Goal: Transaction & Acquisition: Purchase product/service

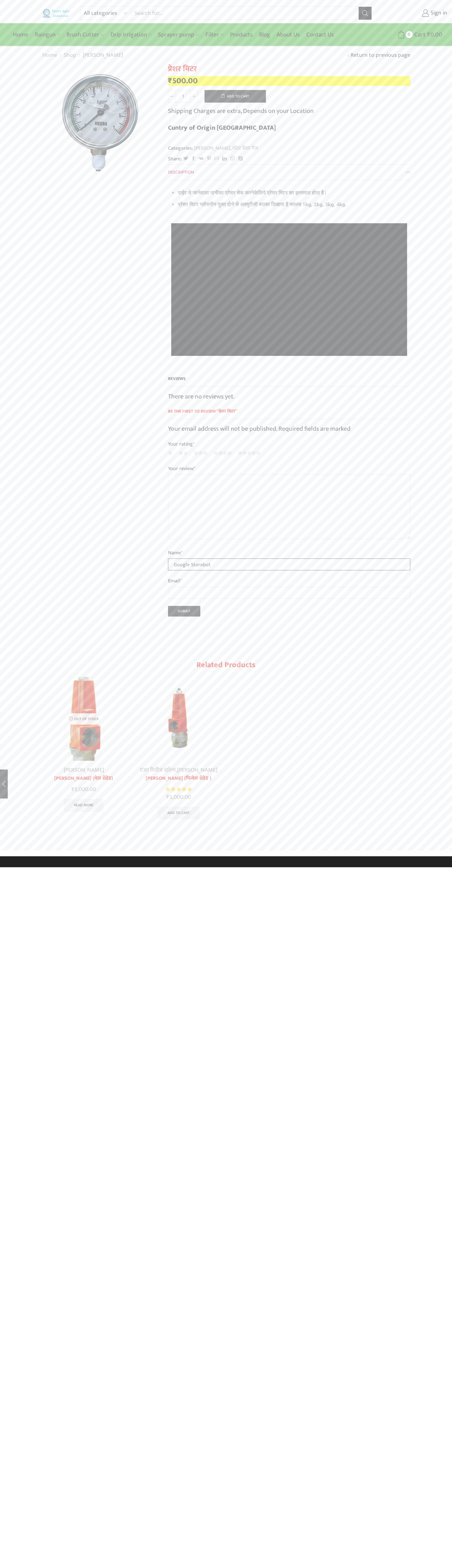
type input "Google Storebot"
click at [235, 96] on button "Add to cart" at bounding box center [235, 96] width 62 height 13
click at [412, 35] on span "Cart" at bounding box center [412, 35] width 13 height 9
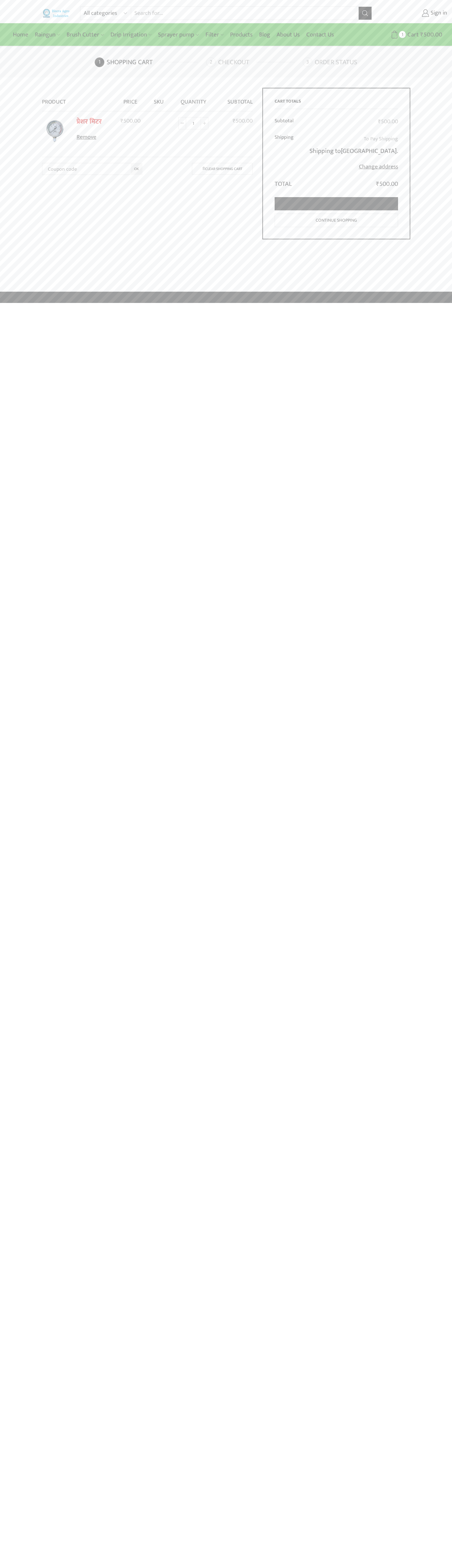
click at [336, 204] on link "Proceed to checkout" at bounding box center [336, 204] width 123 height 13
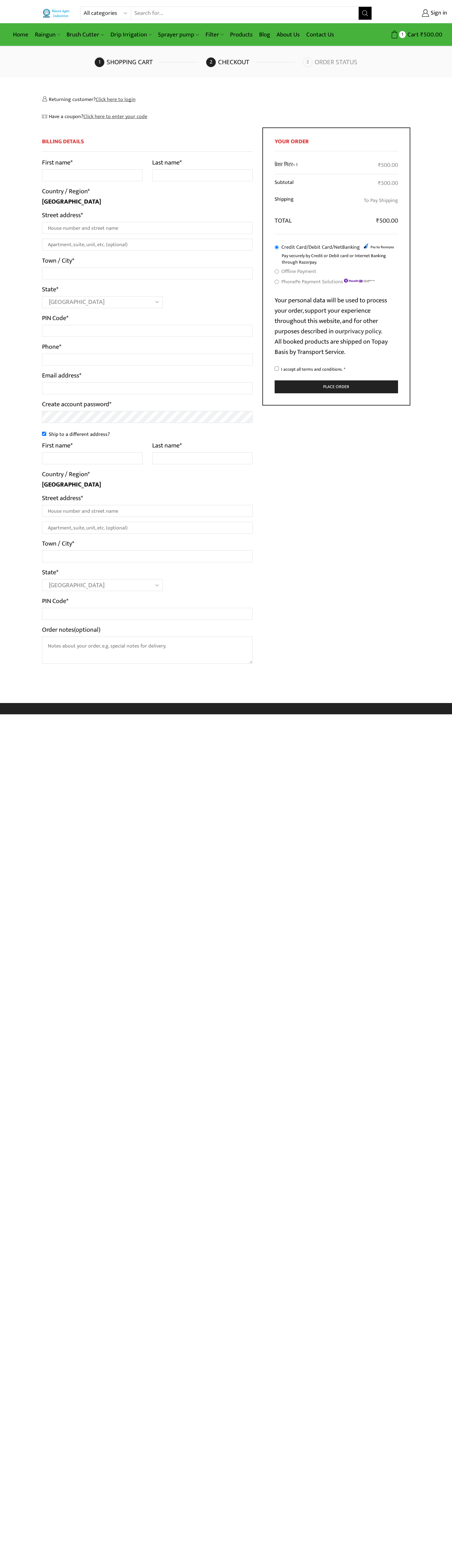
select select "MH"
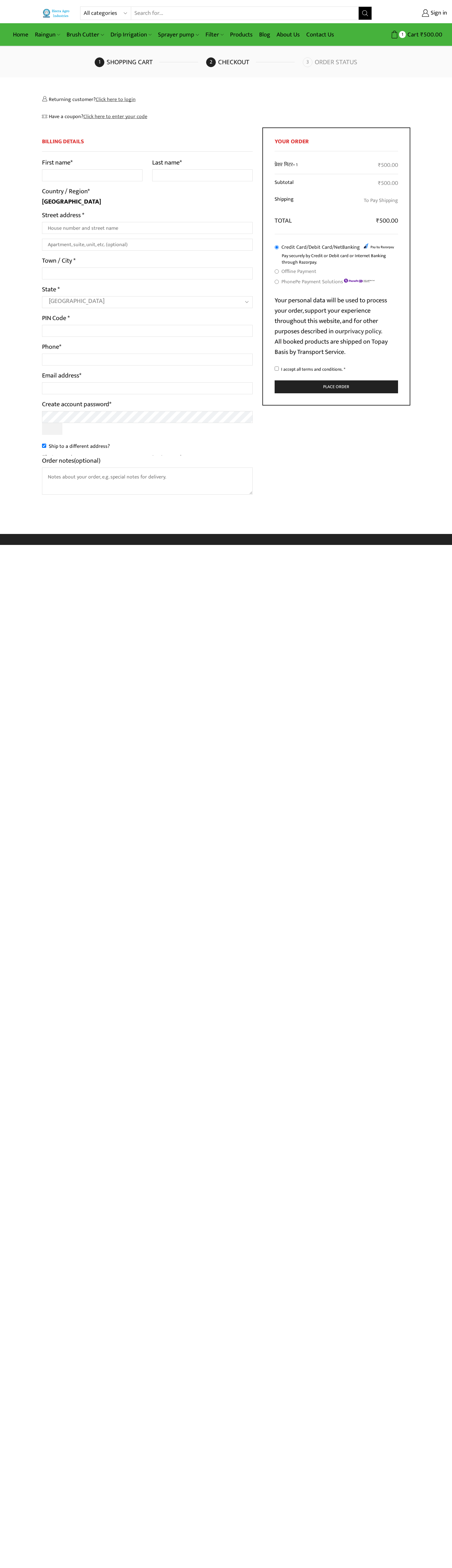
select select "MH"
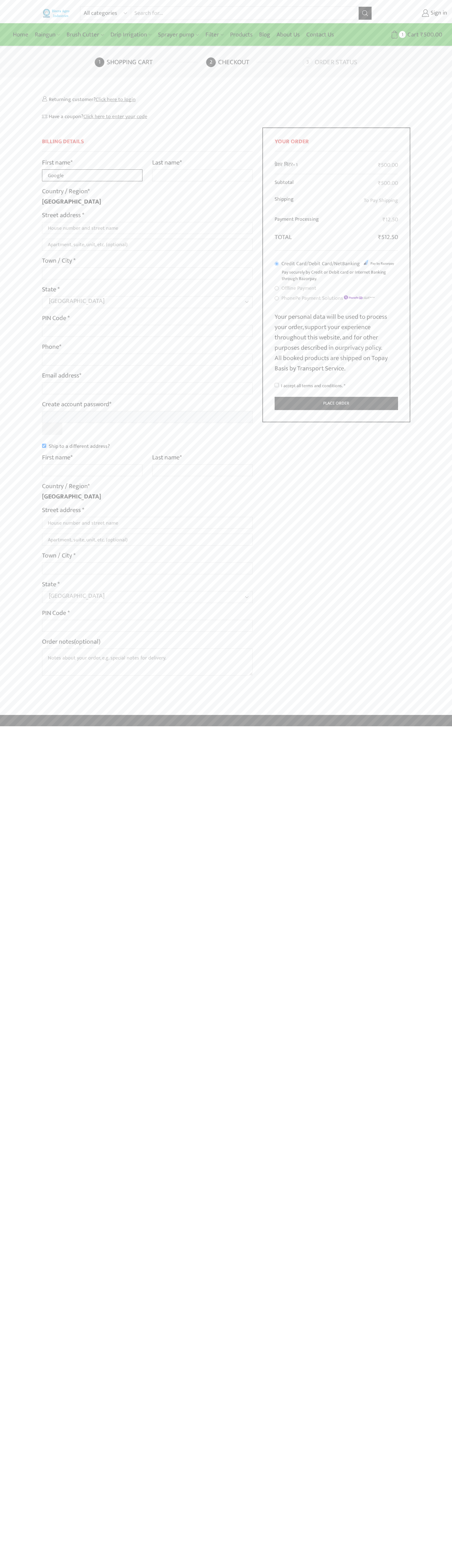
type input "Google"
type input "Storebot"
type input "1600 Amphitheatre Parkway"
type input "First floor"
type input "mountain view"
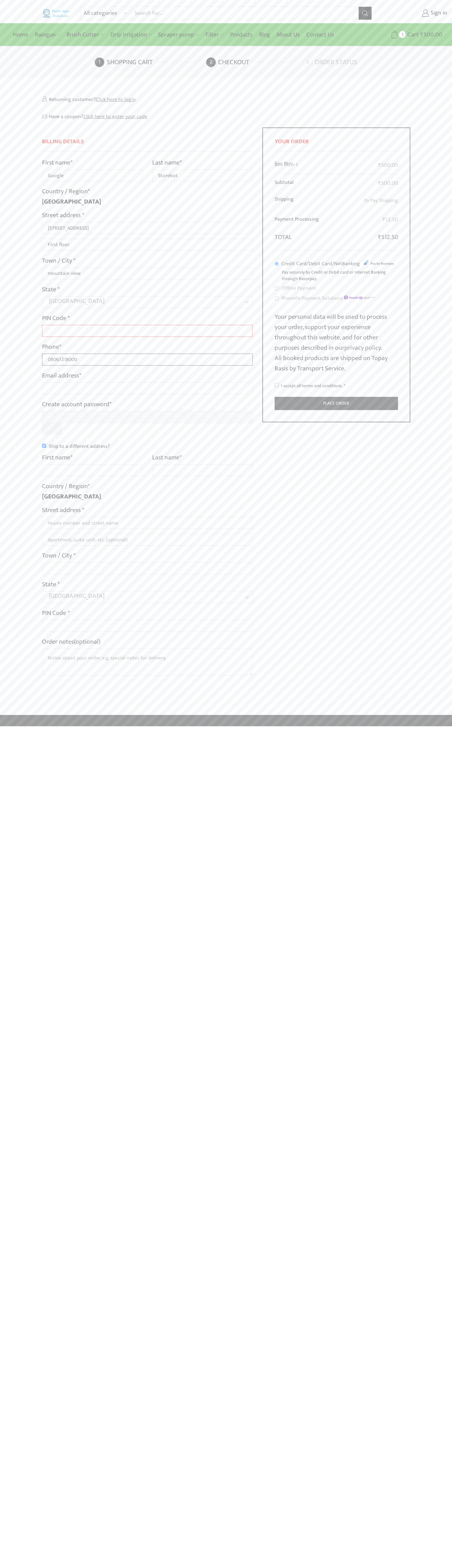
type input "08067218000"
type input "johnsmith002@storebotmail.joonix.net"
type input "Google"
type input "Storebot"
type input "1600 Amphitheatre Parkway"
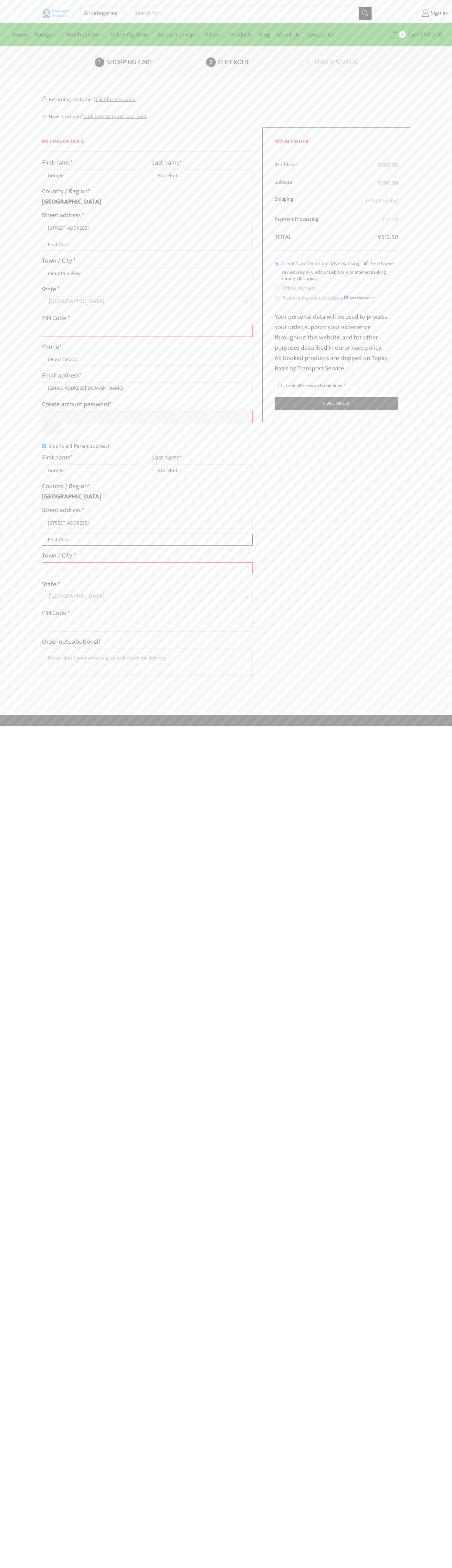
type input "First floor"
type input "mountain view"
click at [277, 385] on input "I accept all terms and conditions. *" at bounding box center [277, 385] width 4 height 4
checkbox input "true"
click at [72, 642] on label "Order notes (optional)" at bounding box center [71, 642] width 58 height 10
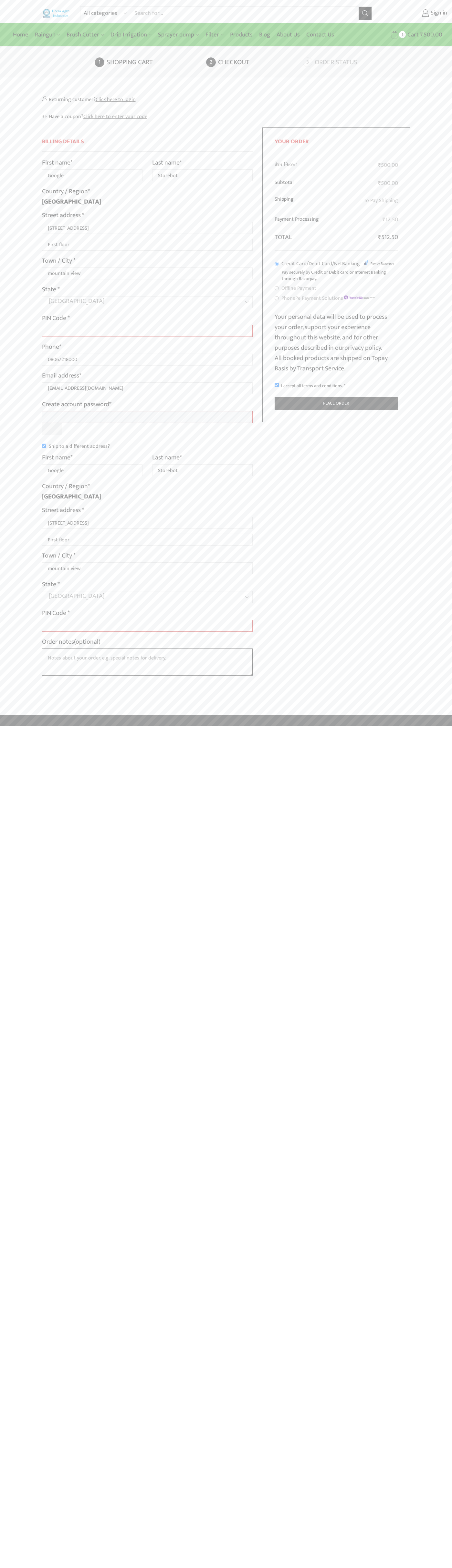
click at [72, 648] on textarea "Order notes (optional)" at bounding box center [147, 662] width 211 height 27
type input "Google"
type input "Storebot"
type input "1600 Amphitheatre Parkway"
type input "First floor"
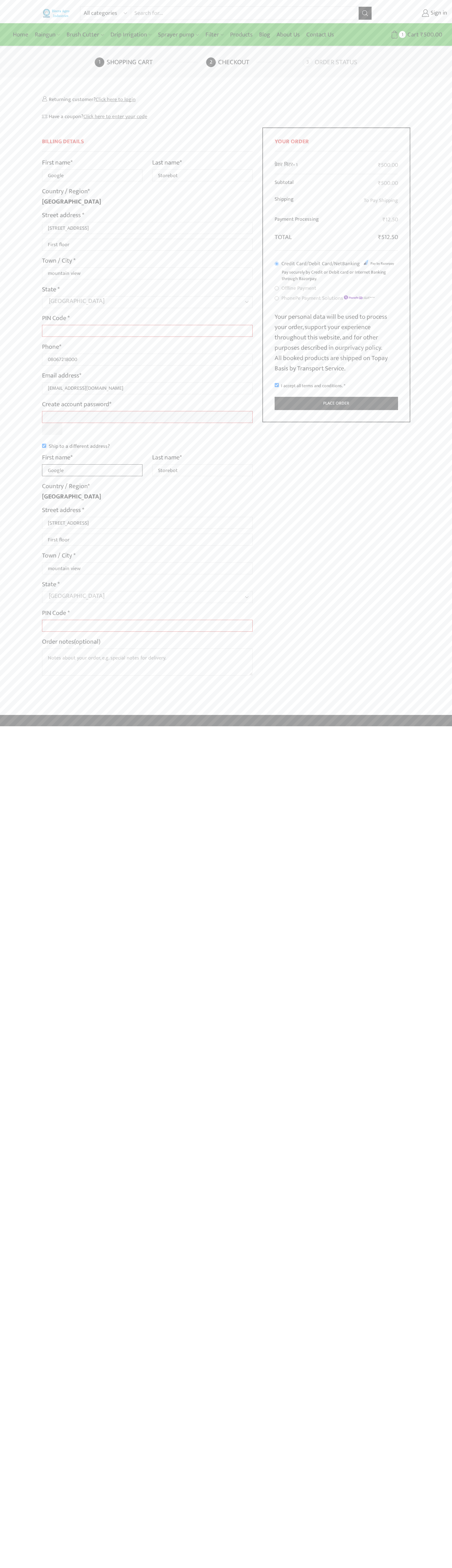
type input "Google"
type input "Storebot"
type input "1600 Amphitheatre Parkway"
type input "First floor"
click at [72, 642] on label "Order notes (optional)" at bounding box center [71, 642] width 58 height 10
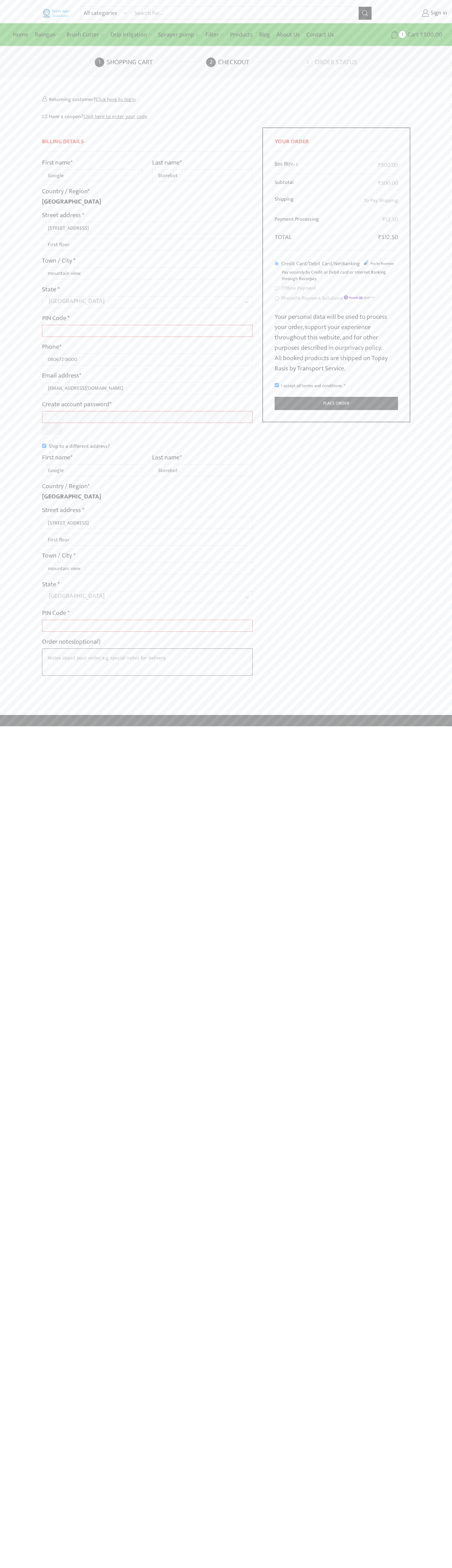
click at [72, 648] on textarea "Order notes (optional)" at bounding box center [147, 662] width 211 height 27
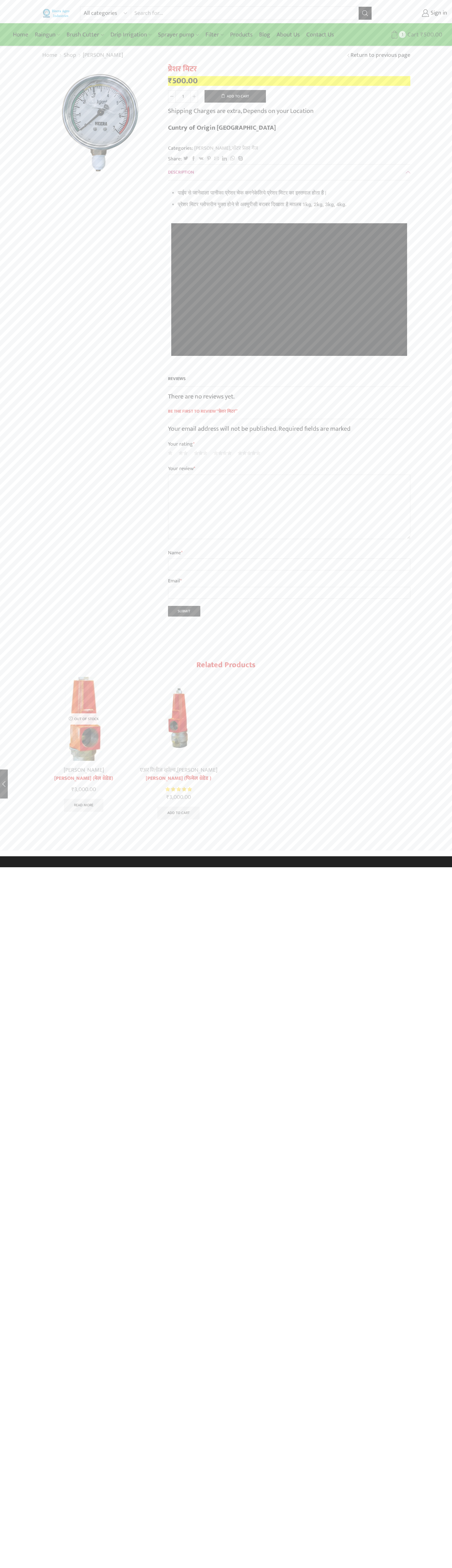
click at [394, 35] on icon at bounding box center [394, 34] width 8 height 8
